Goal: Information Seeking & Learning: Learn about a topic

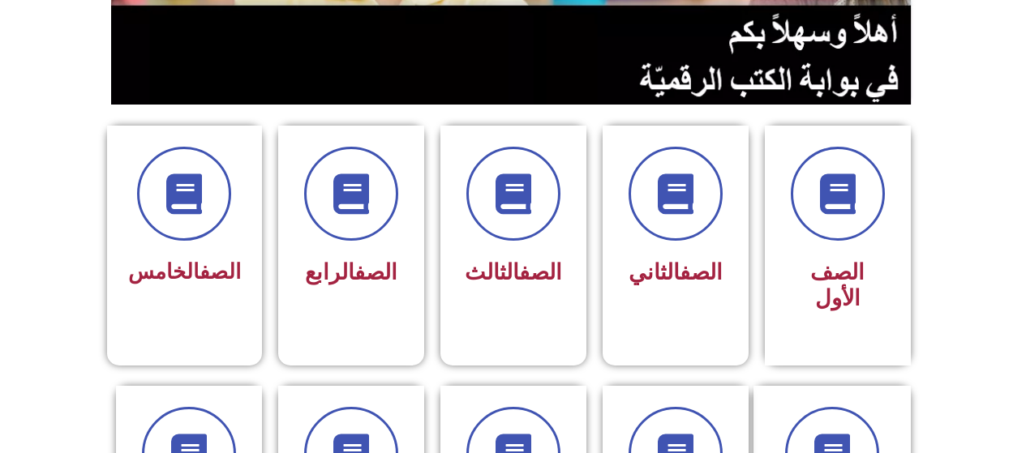
scroll to position [337, 0]
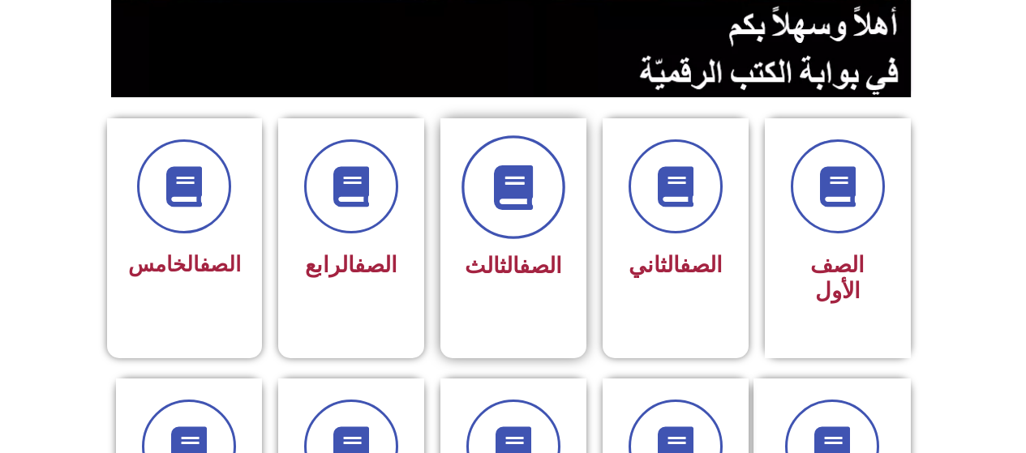
click at [511, 221] on span at bounding box center [514, 187] width 104 height 104
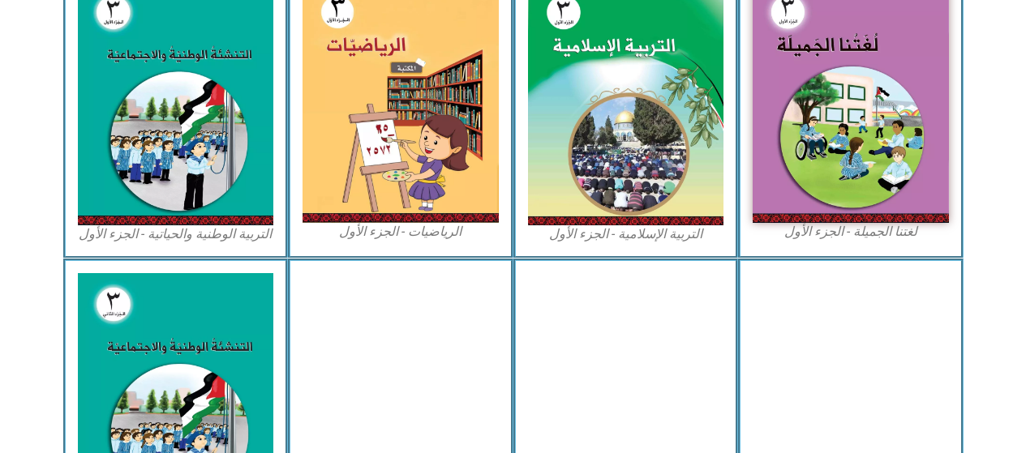
scroll to position [535, 0]
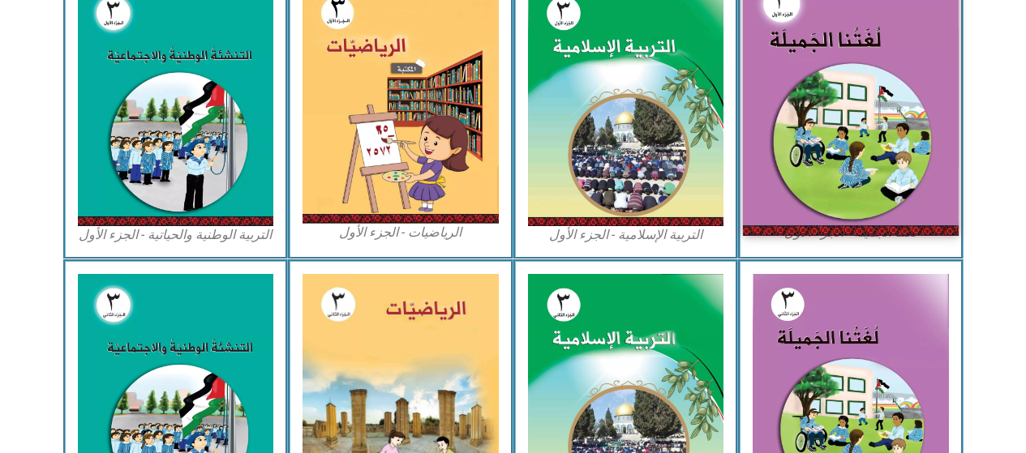
click at [868, 195] on img at bounding box center [851, 102] width 216 height 265
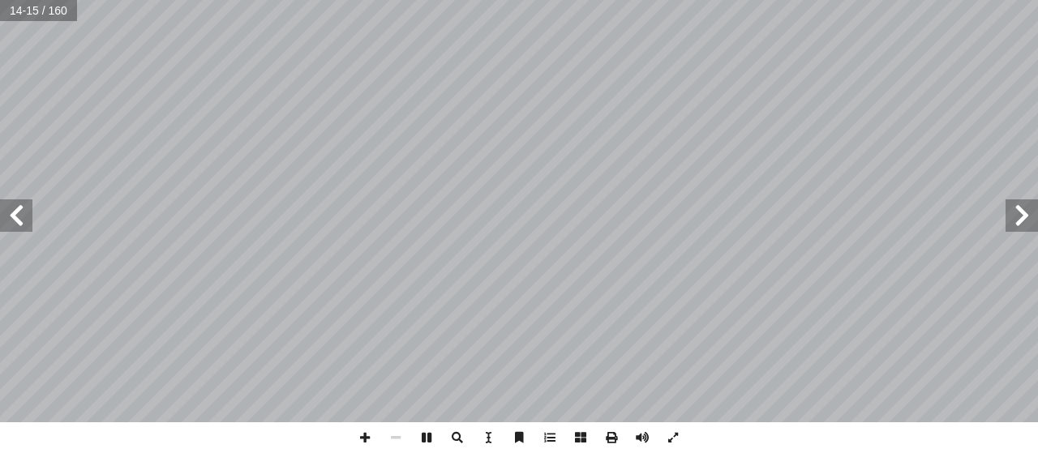
click at [24, 215] on span at bounding box center [16, 216] width 32 height 32
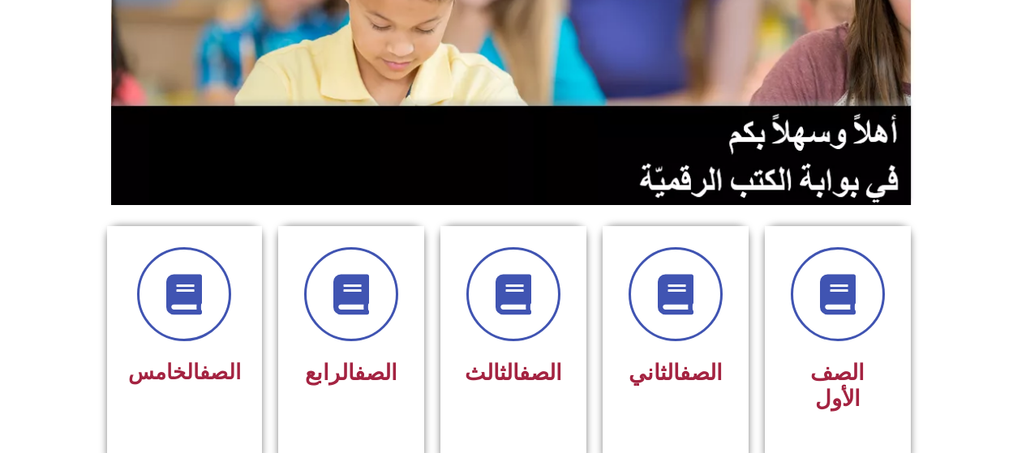
scroll to position [231, 0]
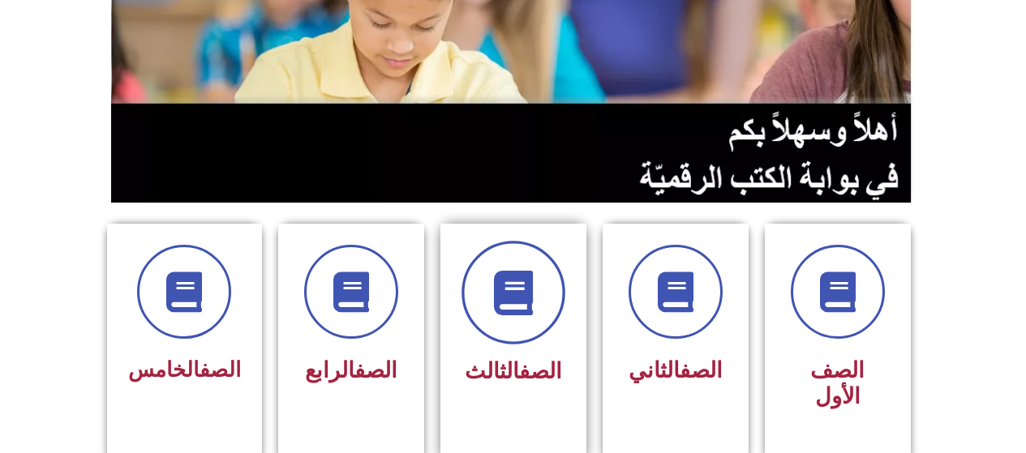
click at [522, 310] on icon at bounding box center [513, 293] width 45 height 45
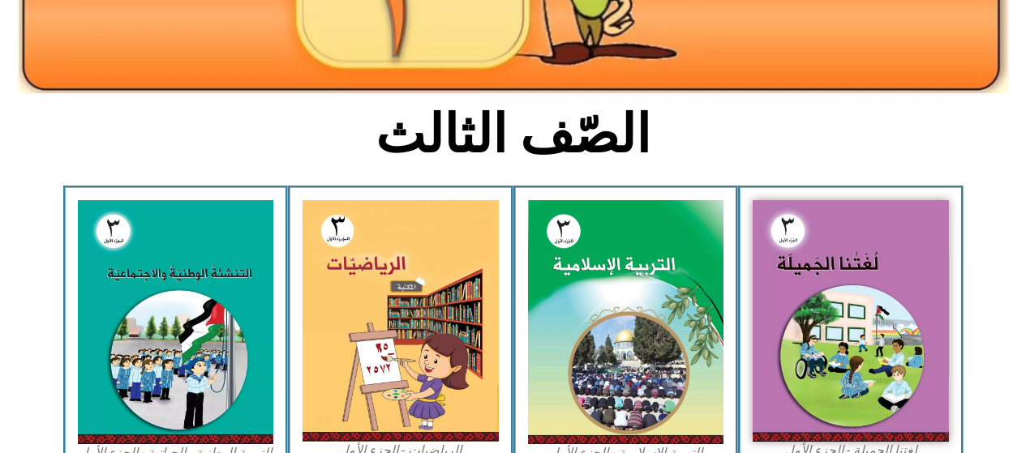
scroll to position [329, 0]
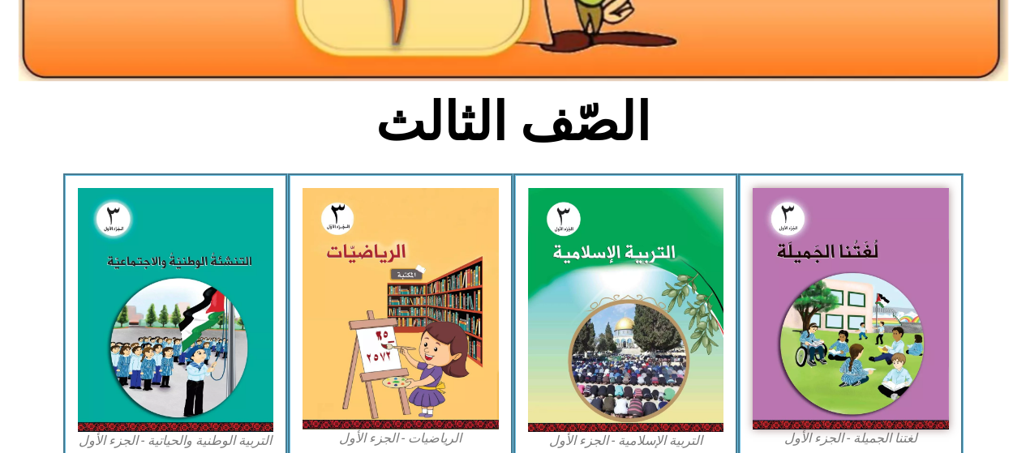
click at [848, 441] on figcaption "لغتنا الجميلة - الجزء الأول​" at bounding box center [851, 439] width 196 height 18
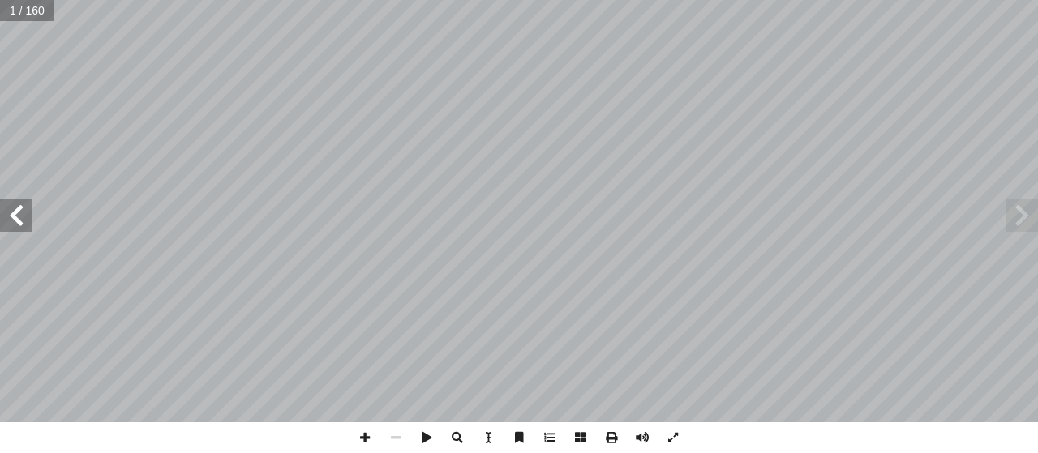
click at [1015, 215] on span at bounding box center [1022, 216] width 32 height 32
click at [1020, 218] on span at bounding box center [1022, 216] width 32 height 32
